Goal: Information Seeking & Learning: Find specific fact

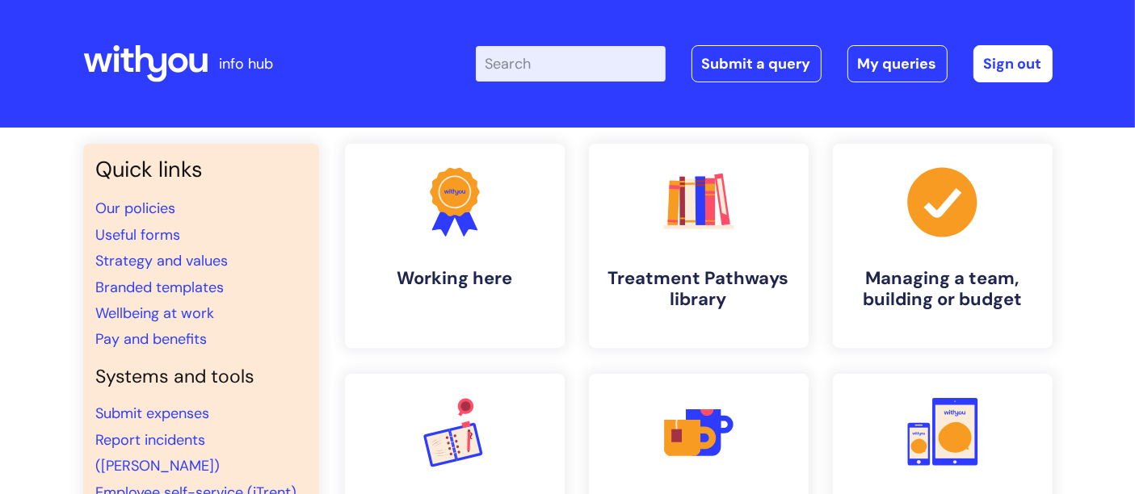
click at [568, 59] on input "Enter your search term here..." at bounding box center [571, 64] width 190 height 36
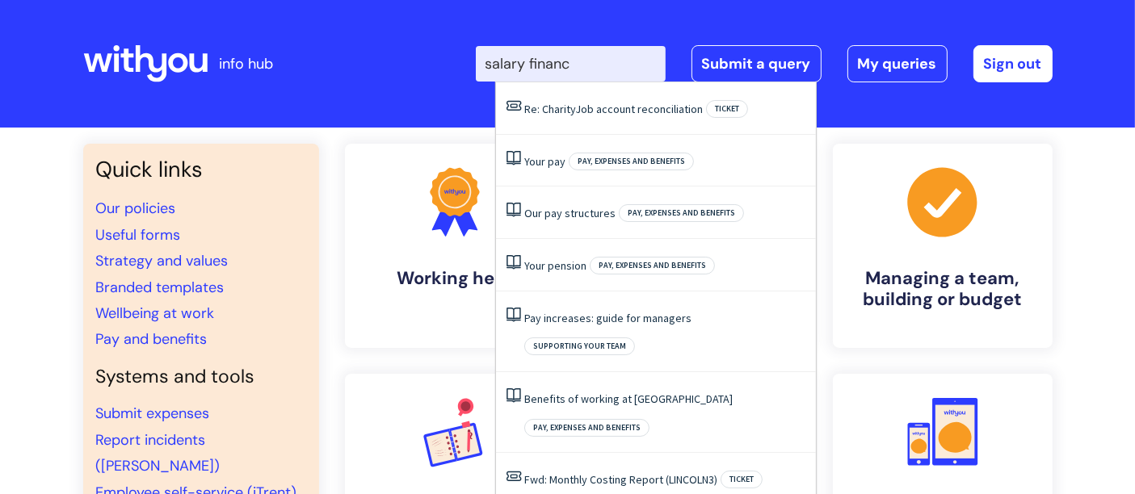
type input "salary finance"
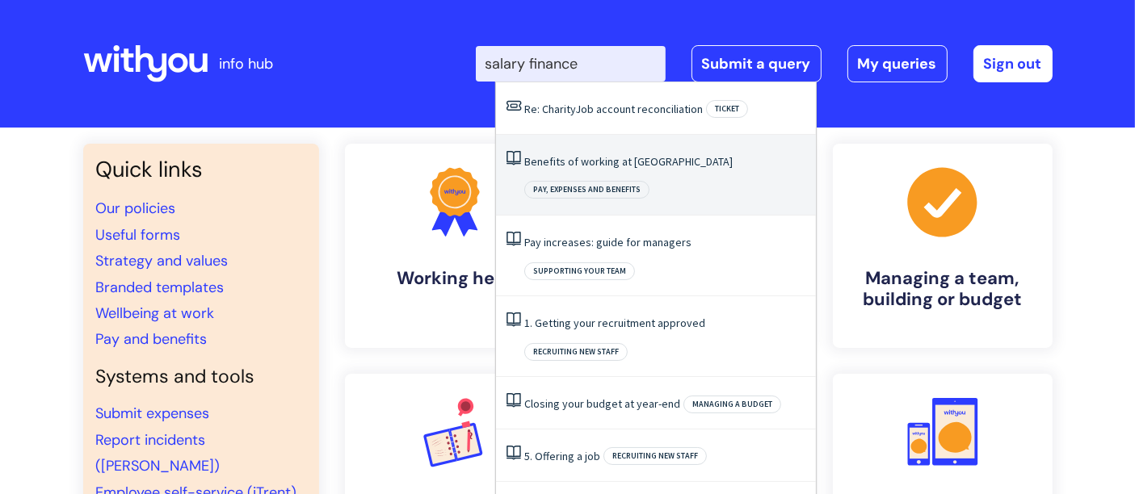
click at [583, 162] on link "Benefits of working at [GEOGRAPHIC_DATA]" at bounding box center [628, 161] width 208 height 15
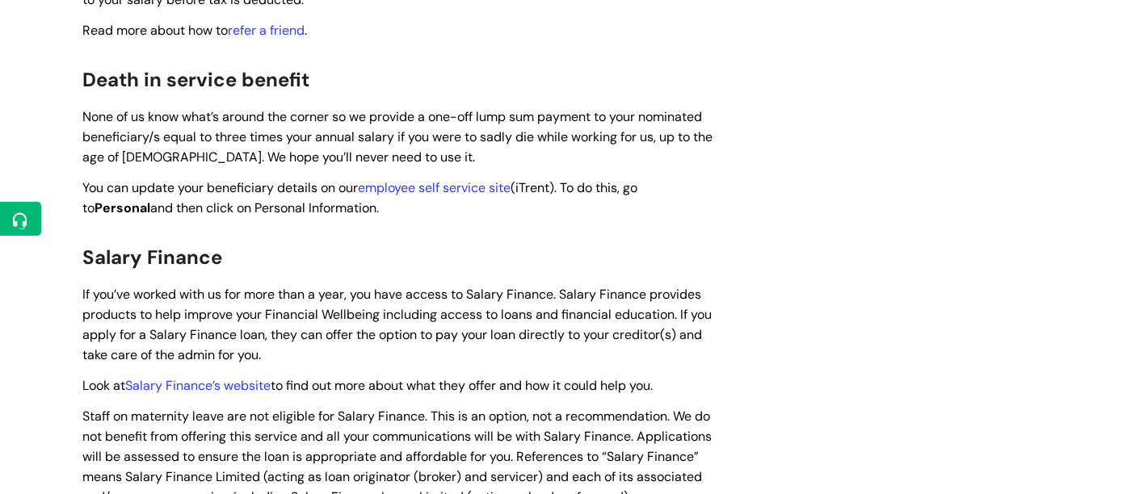
scroll to position [2244, 0]
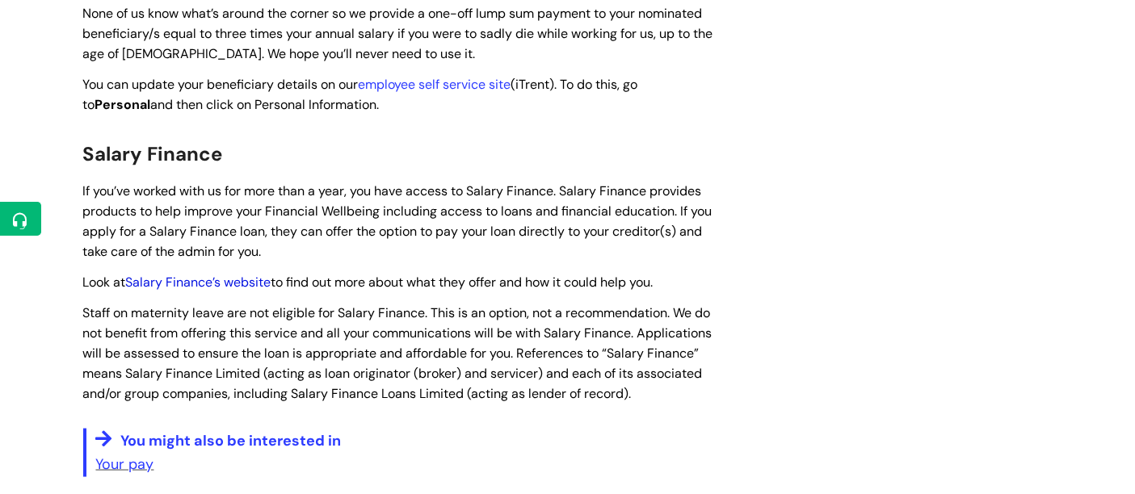
click at [219, 274] on link "Salary Finance’s website" at bounding box center [198, 282] width 145 height 17
